Goal: Task Accomplishment & Management: Use online tool/utility

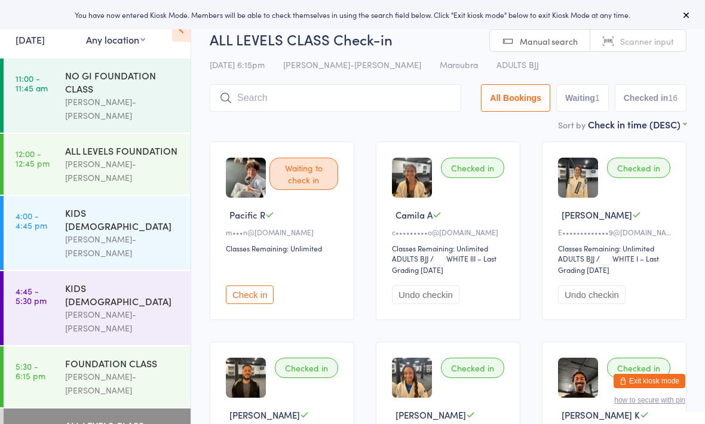
click at [653, 377] on button "Exit kiosk mode" at bounding box center [650, 381] width 72 height 14
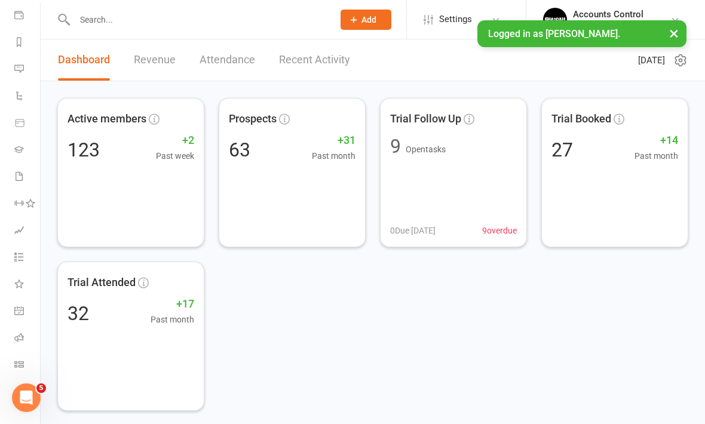
scroll to position [139, 0]
click at [20, 366] on icon at bounding box center [19, 365] width 10 height 10
click at [21, 366] on icon at bounding box center [19, 365] width 10 height 10
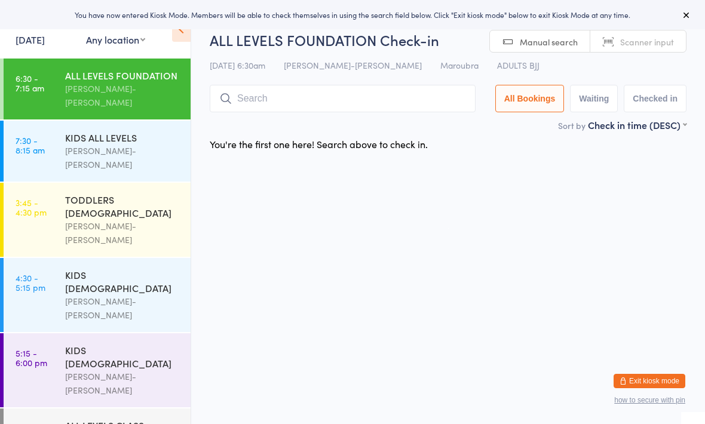
click at [347, 105] on input "search" at bounding box center [343, 99] width 266 height 28
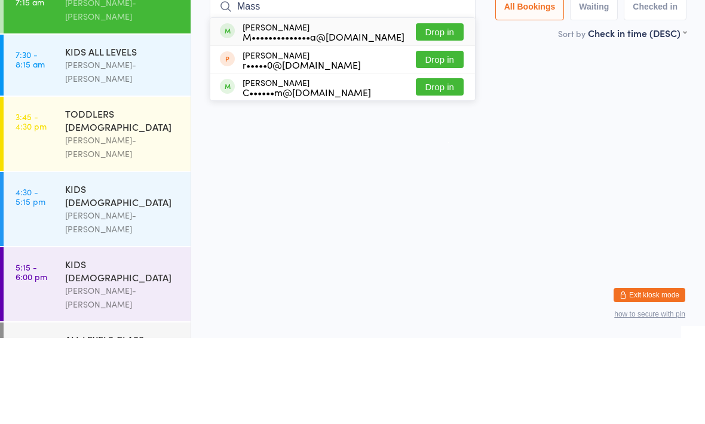
type input "Mass"
click at [438, 109] on button "Drop in" at bounding box center [440, 117] width 48 height 17
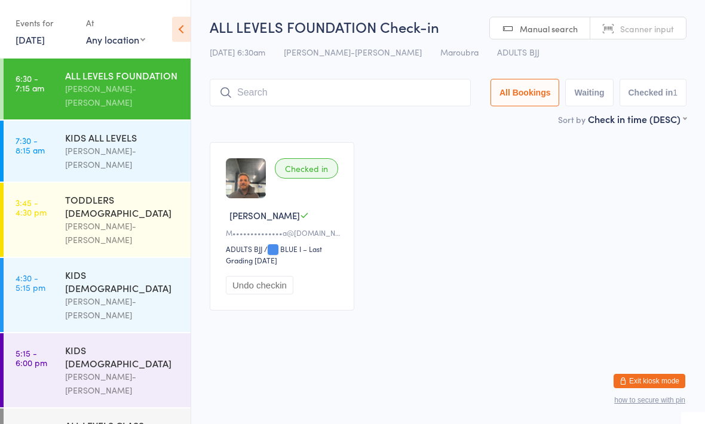
click at [321, 88] on input "search" at bounding box center [340, 93] width 261 height 28
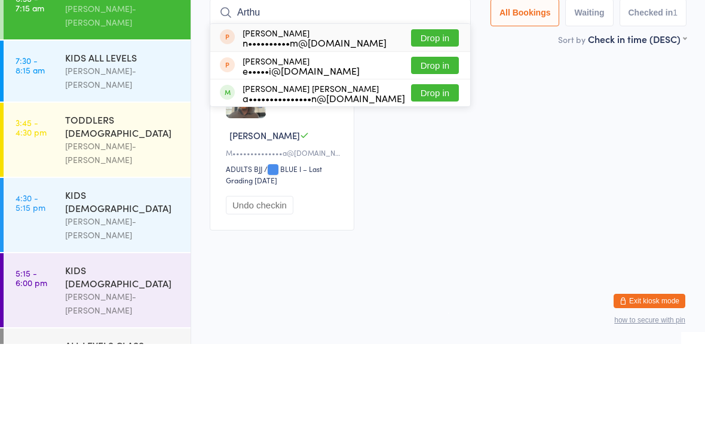
type input "Arthu"
click at [432, 164] on button "Drop in" at bounding box center [435, 172] width 48 height 17
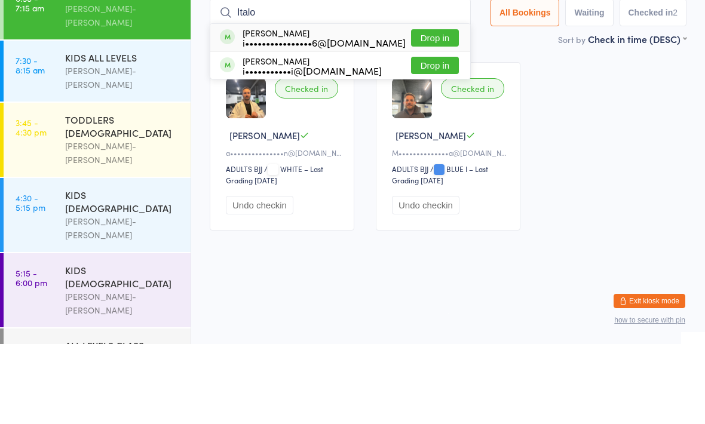
type input "Italo"
click at [420, 137] on button "Drop in" at bounding box center [435, 145] width 48 height 17
